Goal: Task Accomplishment & Management: Use online tool/utility

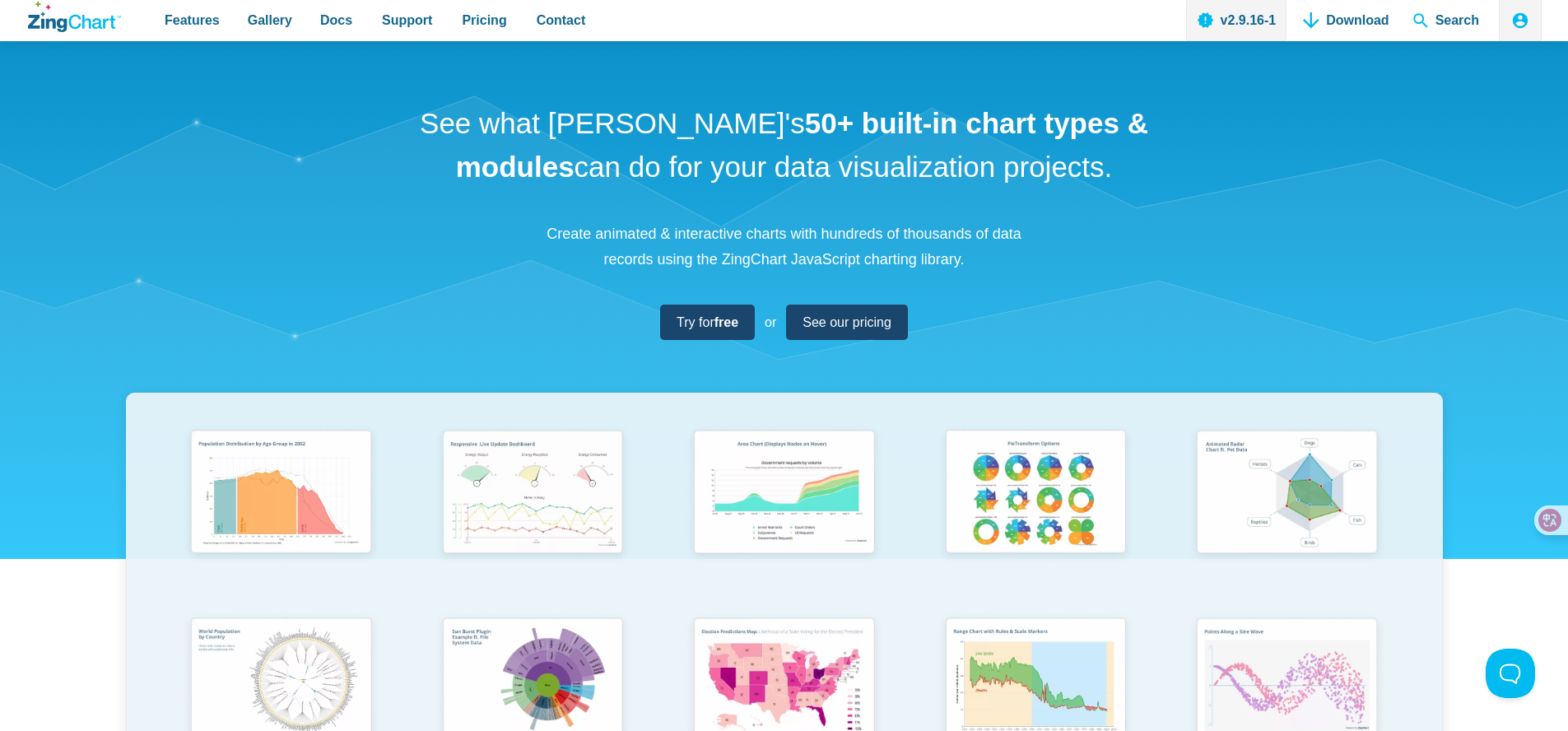
scroll to position [2, 0]
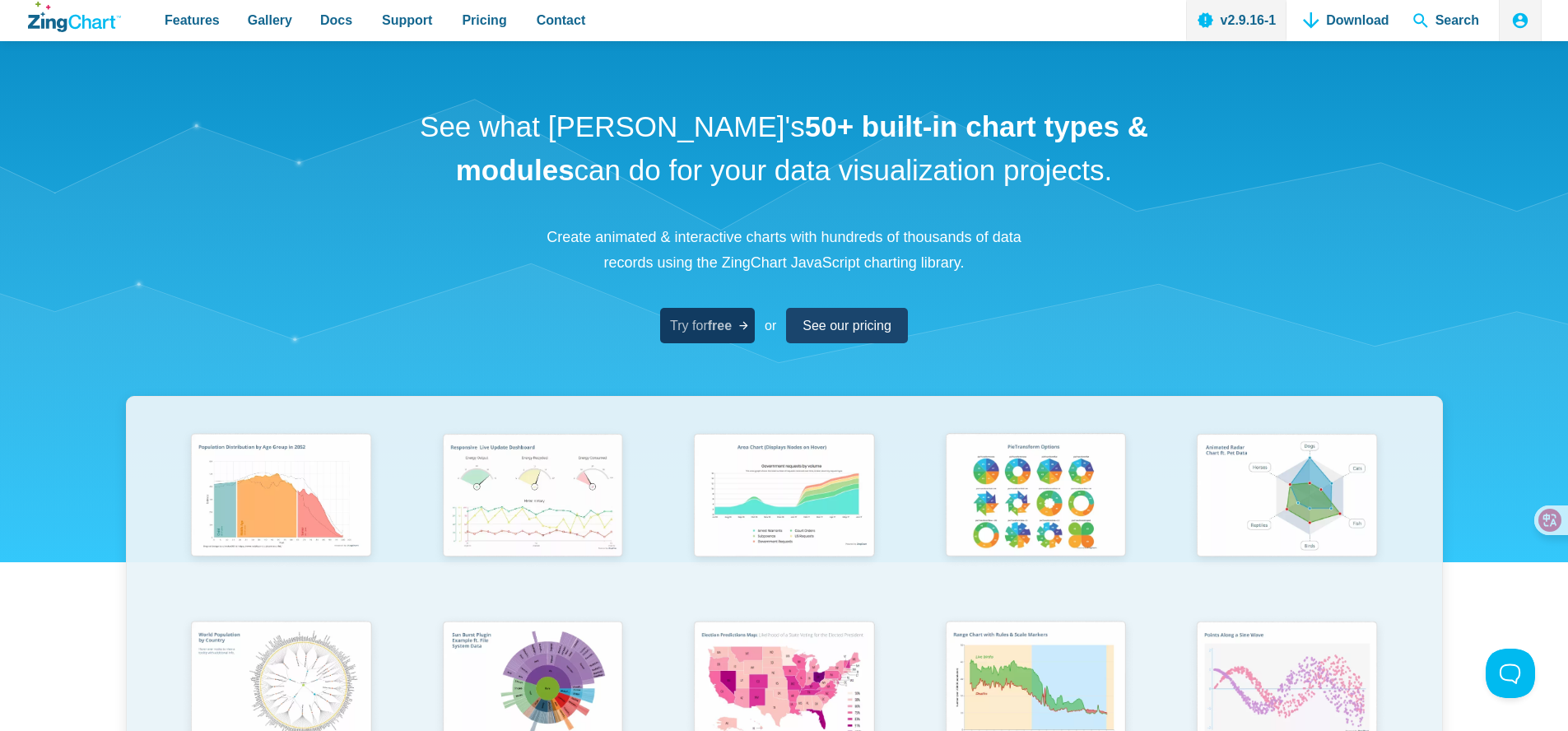
click at [684, 320] on span "Try for free" at bounding box center [700, 325] width 62 height 22
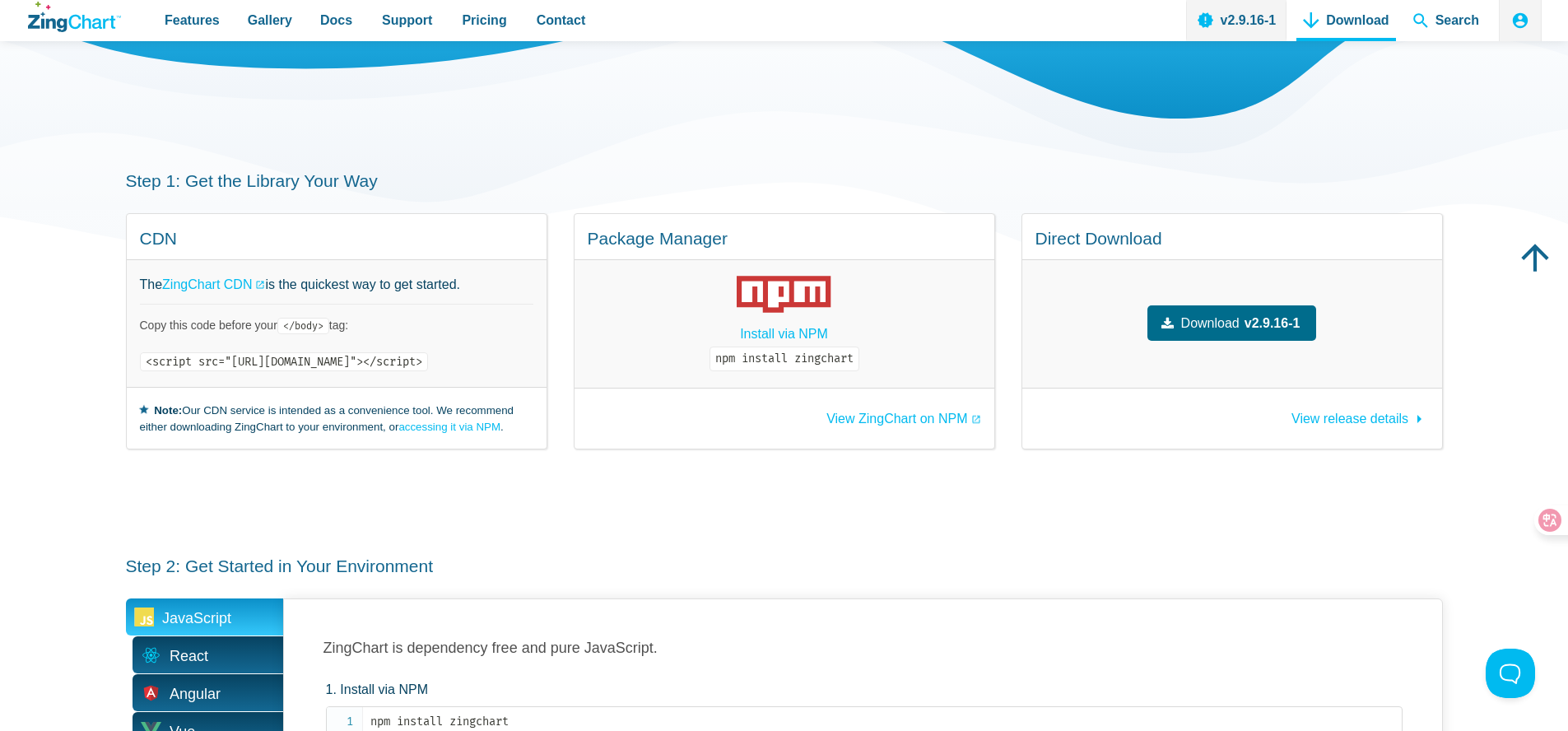
click at [352, 359] on code "<script src="https://cdn.zingchart.com/zingchart.min.js"></script>" at bounding box center [283, 361] width 288 height 19
copy div "<script src="https://cdn.zingchart.com/zingchart.min.js"></script>"
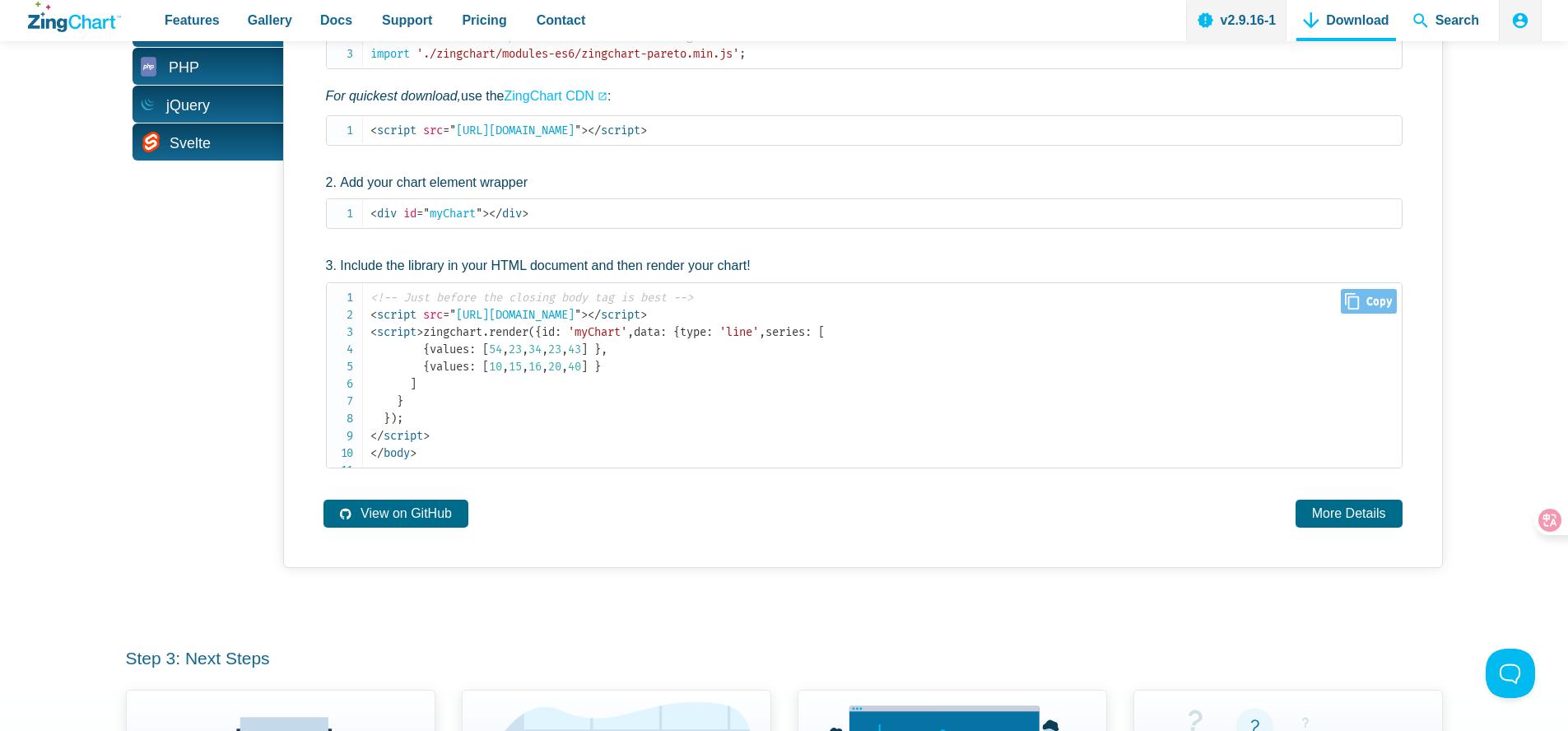
click at [1344, 307] on span "Close Copy" at bounding box center [1368, 301] width 56 height 25
copy div "<script src="https://cdn.zingchart.com/zingchart.min.js"></script>"
click at [1356, 215] on span "Close Copy" at bounding box center [1368, 217] width 56 height 25
type input "<div id="myChart"></div>"
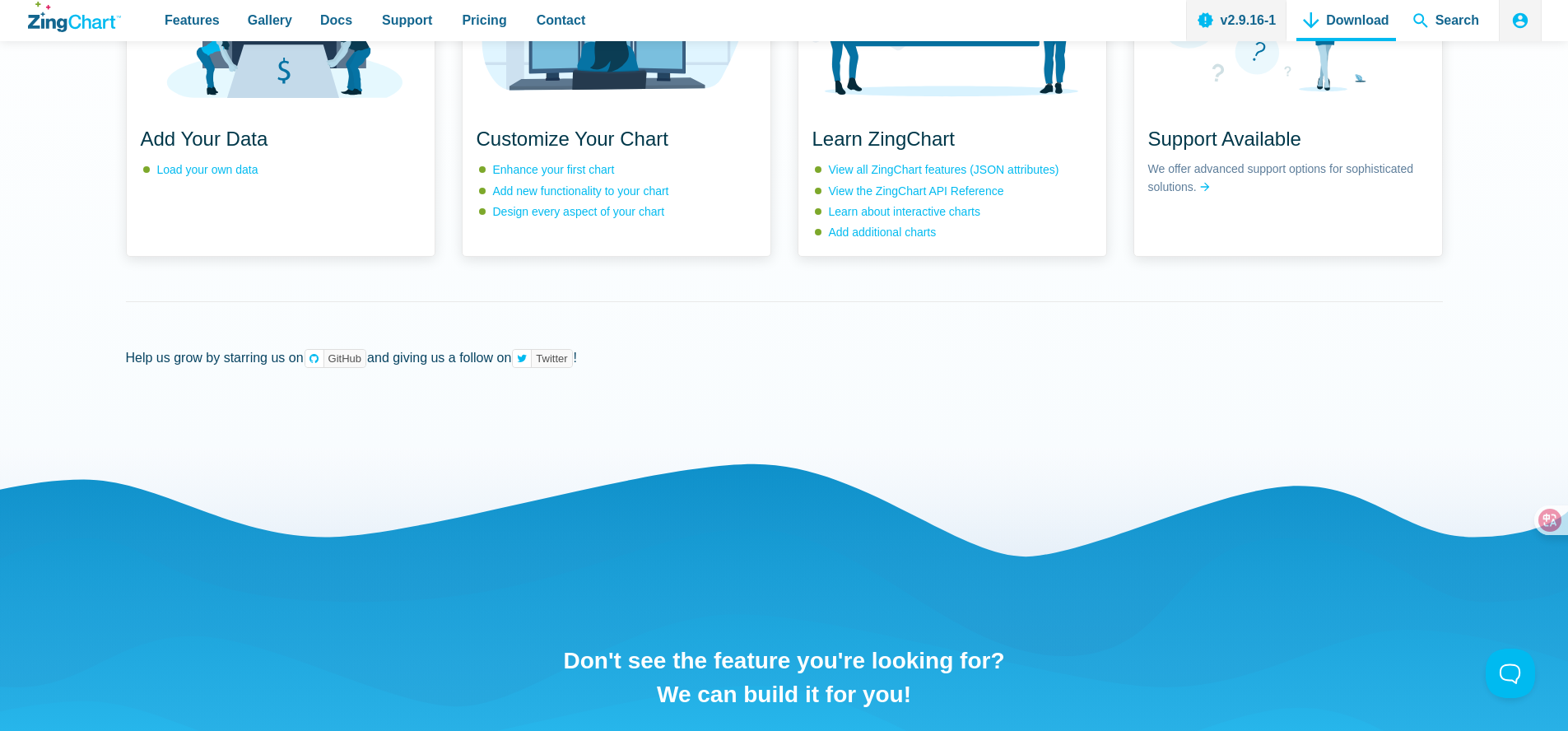
scroll to position [1645, 0]
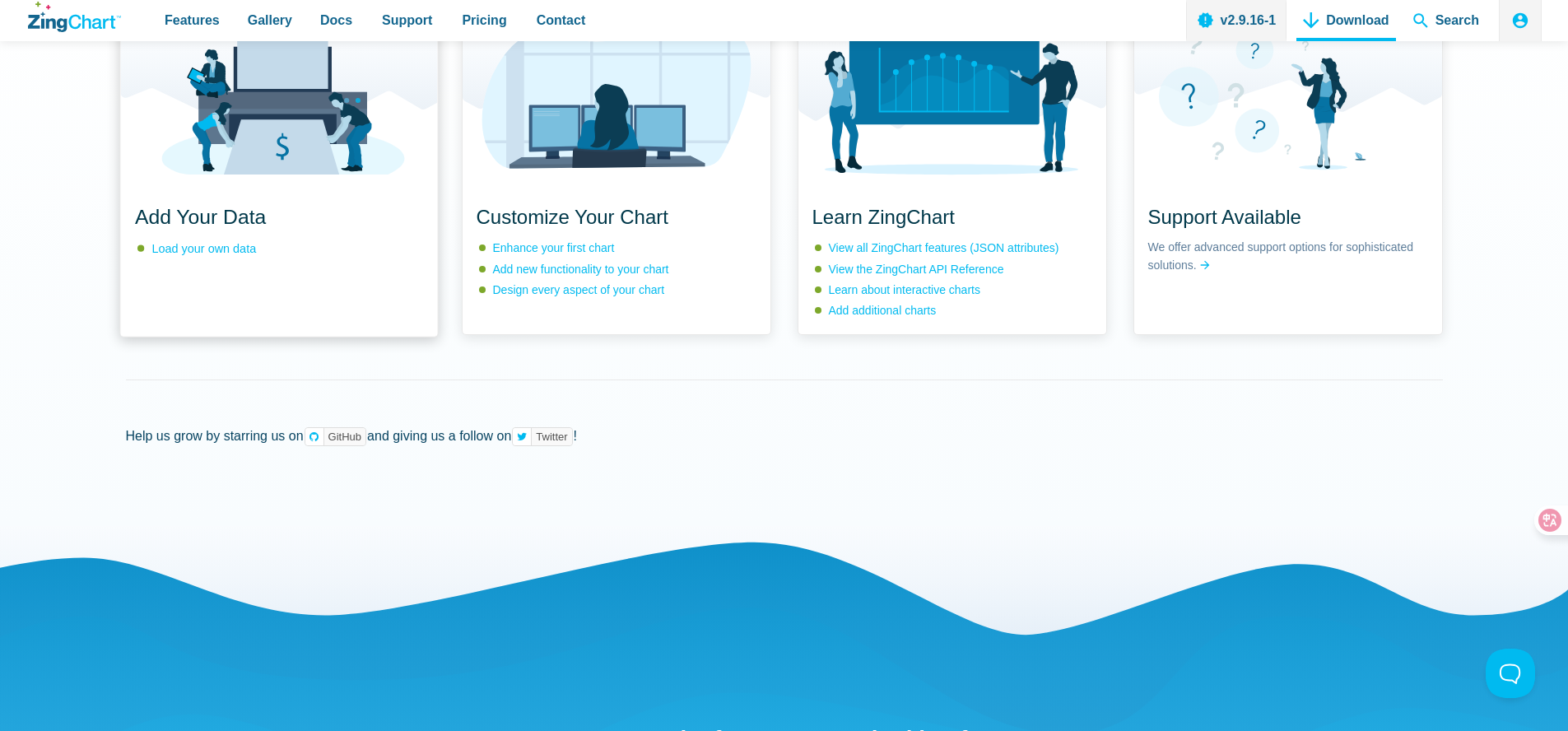
click at [313, 272] on div "Add Your Data Load your own data" at bounding box center [279, 229] width 317 height 86
click at [247, 272] on div "Add Your Data Load your own data" at bounding box center [279, 229] width 317 height 86
click at [222, 255] on link "Load your own data" at bounding box center [203, 248] width 105 height 13
